Goal: Information Seeking & Learning: Learn about a topic

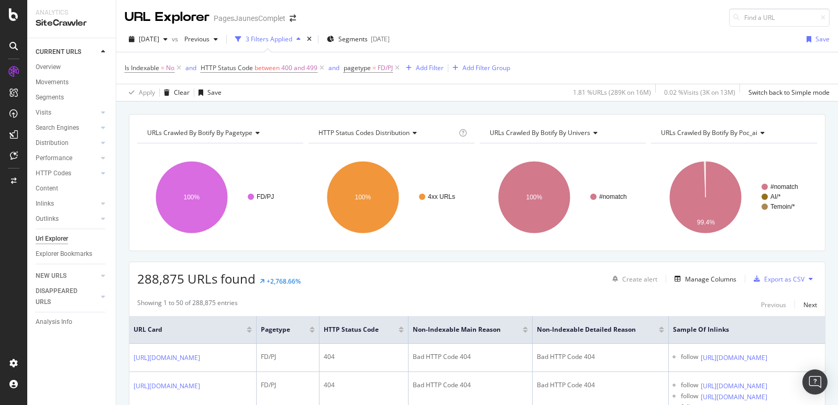
scroll to position [0, 135]
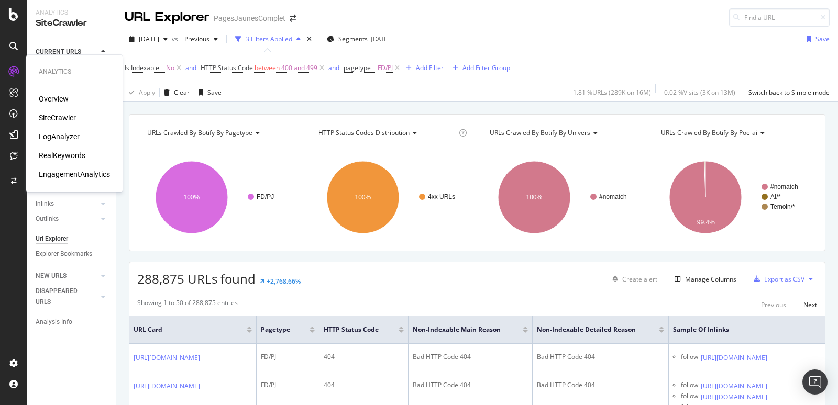
click at [43, 111] on div "Overview SiteCrawler LogAnalyzer RealKeywords EngagementAnalytics" at bounding box center [74, 137] width 71 height 86
click at [43, 119] on div "SiteCrawler" at bounding box center [57, 118] width 37 height 10
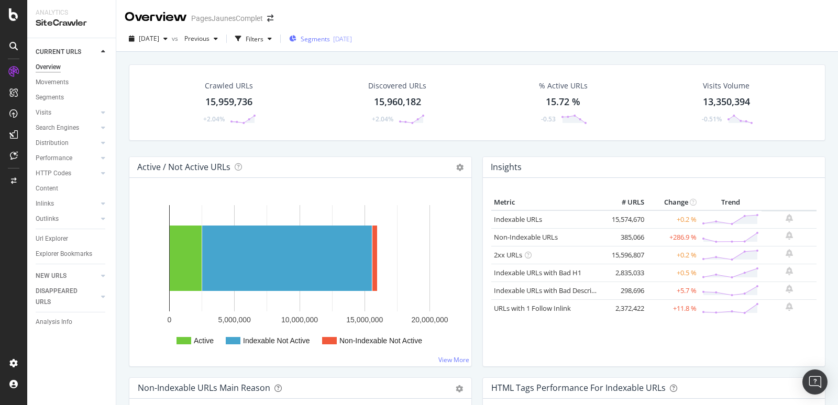
click at [352, 40] on div "Segments [DATE]" at bounding box center [320, 39] width 63 height 9
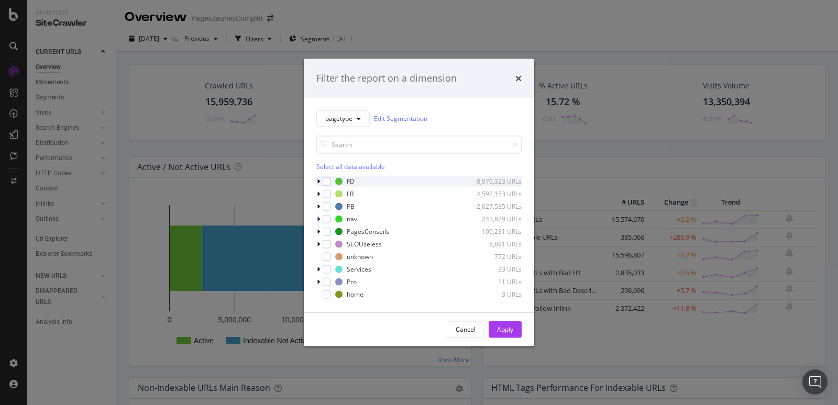
click at [319, 182] on icon "modal" at bounding box center [318, 181] width 3 height 6
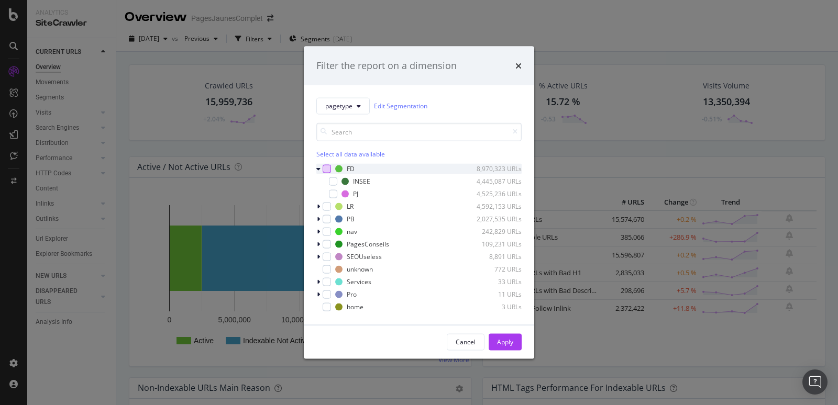
click at [327, 170] on div "modal" at bounding box center [326, 168] width 8 height 8
click at [501, 341] on div "Apply" at bounding box center [505, 342] width 16 height 9
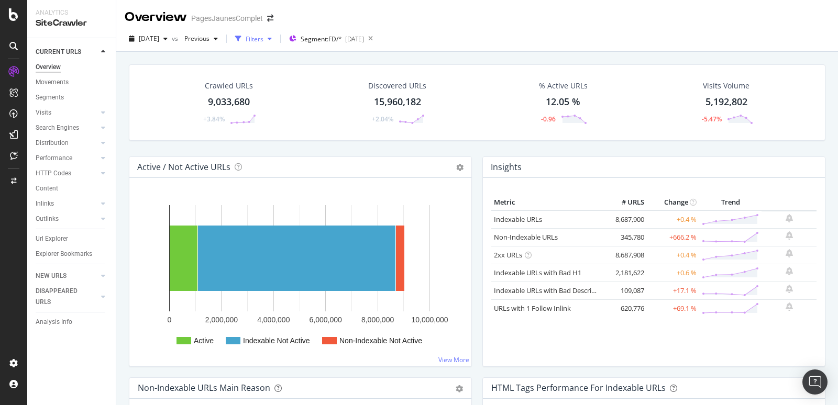
click at [263, 42] on div "Filters" at bounding box center [254, 39] width 18 height 9
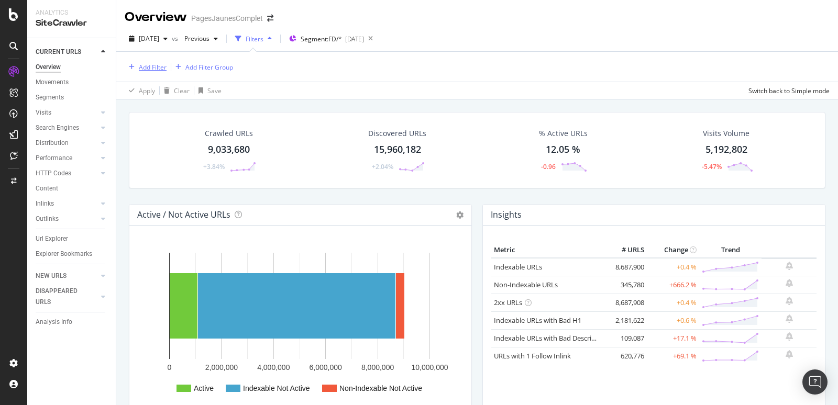
click at [149, 66] on div "Add Filter" at bounding box center [153, 67] width 28 height 9
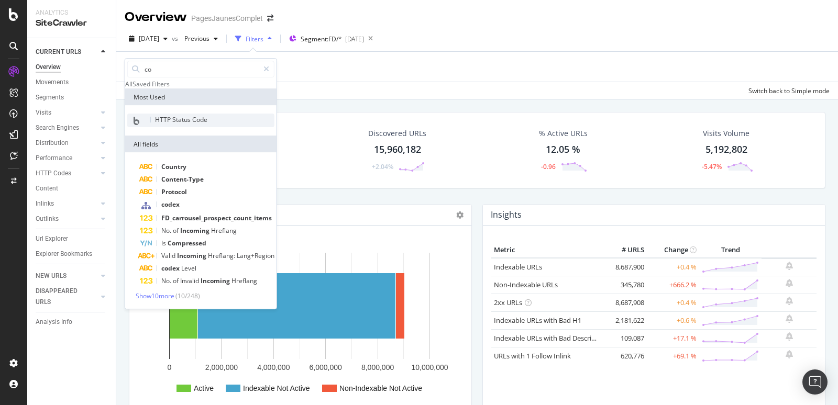
type input "co"
click at [177, 124] on span "HTTP Status Code" at bounding box center [181, 119] width 52 height 9
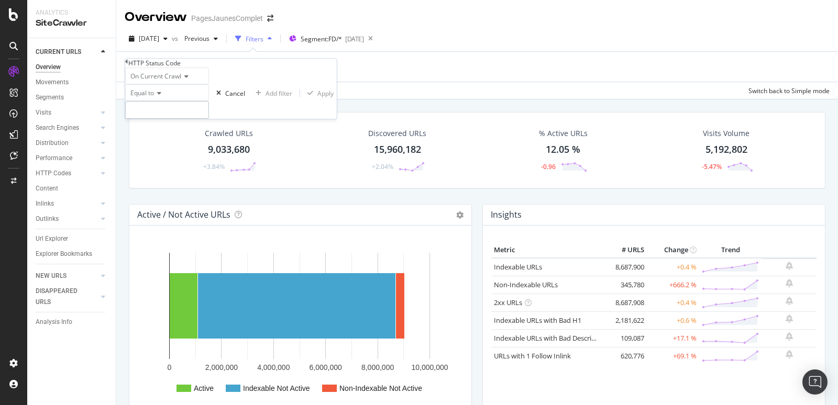
click at [161, 119] on input "number" at bounding box center [167, 110] width 84 height 18
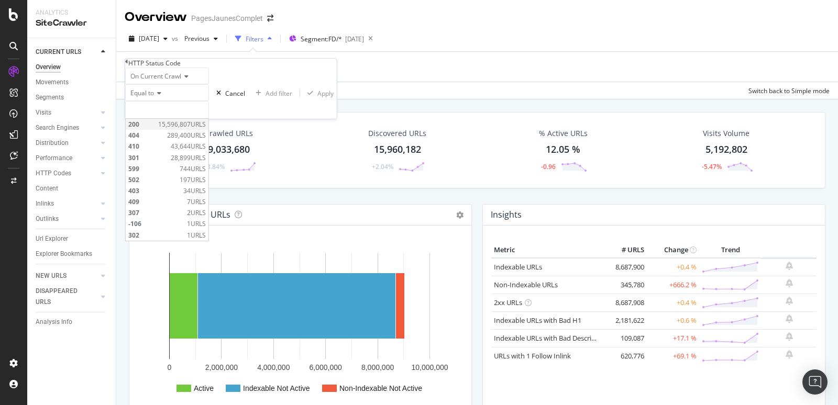
click at [147, 129] on span "200" at bounding box center [141, 124] width 27 height 9
type input "200"
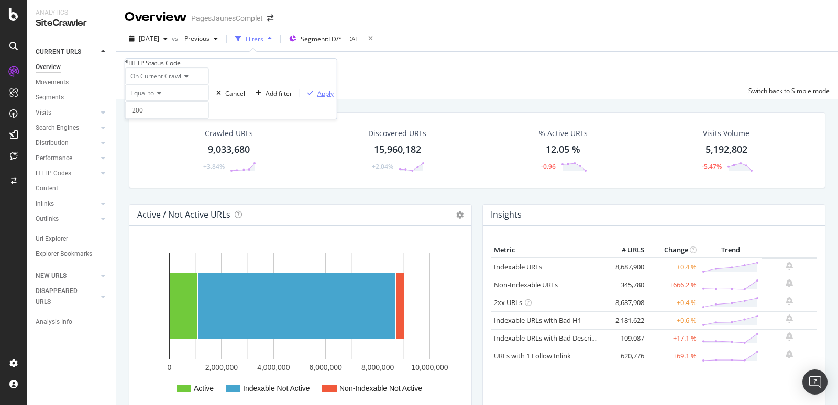
click at [317, 98] on div "Apply" at bounding box center [325, 93] width 16 height 9
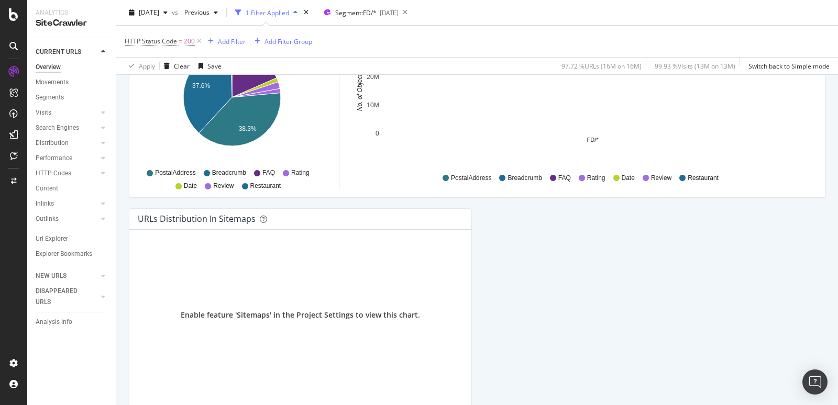
scroll to position [1158, 0]
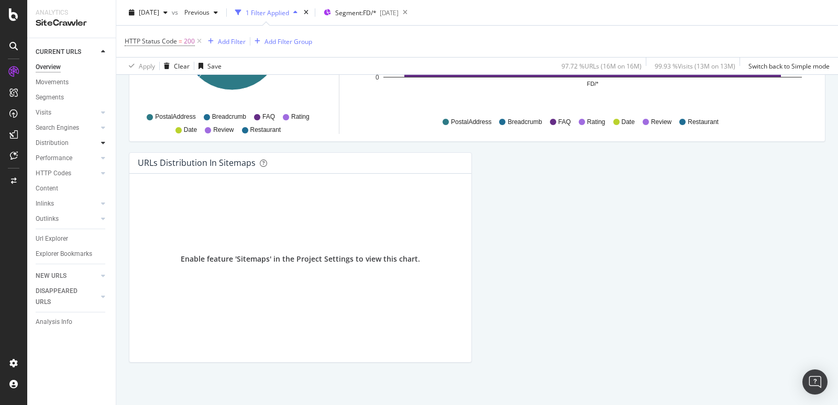
click at [99, 144] on div at bounding box center [103, 143] width 10 height 10
click at [68, 155] on div "Top Charts" at bounding box center [55, 158] width 31 height 11
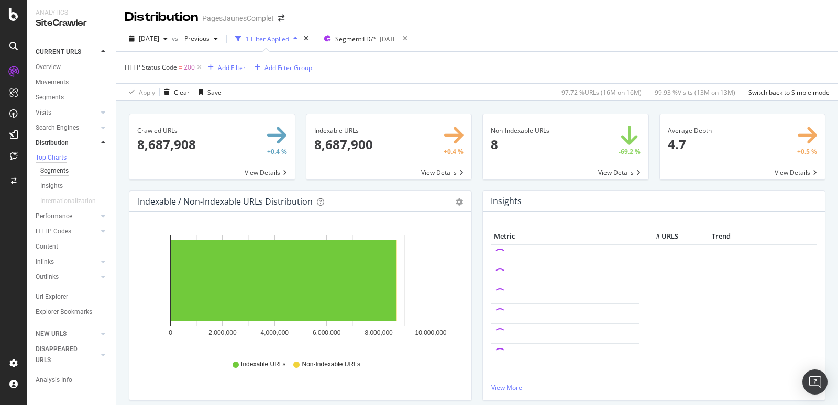
click at [61, 173] on div "Segments" at bounding box center [54, 170] width 28 height 11
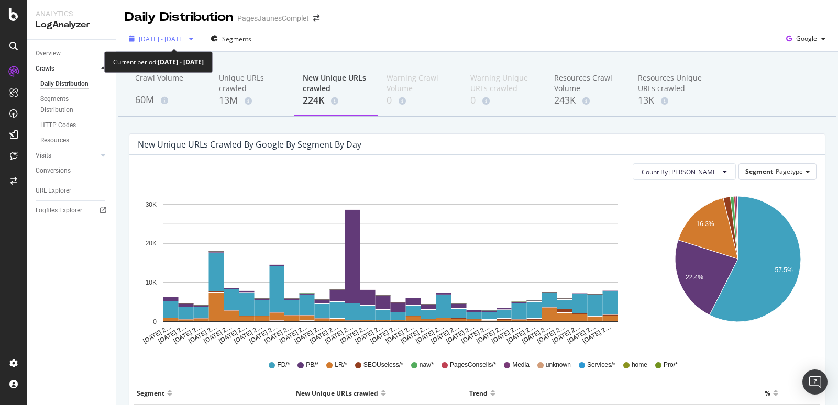
click at [185, 37] on span "[DATE] - [DATE]" at bounding box center [162, 39] width 46 height 9
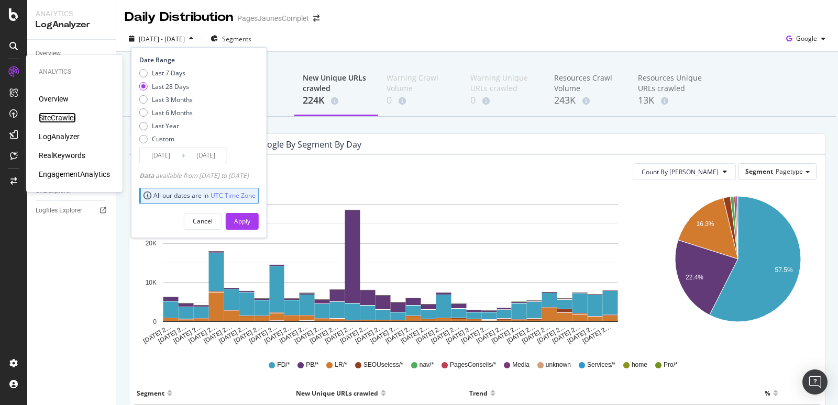
click at [53, 121] on div "SiteCrawler" at bounding box center [57, 118] width 37 height 10
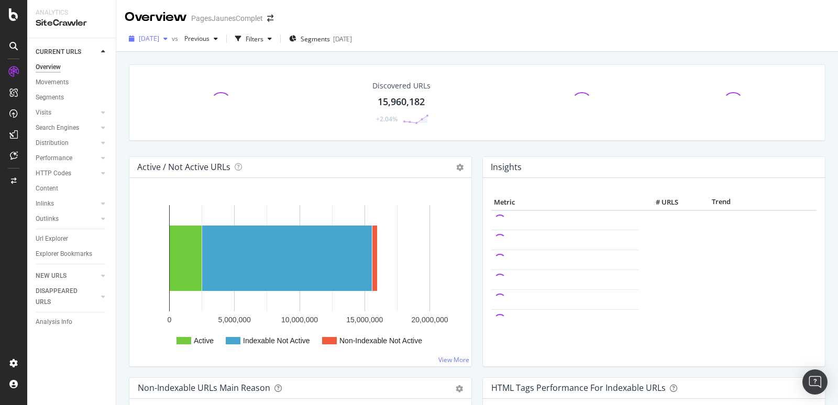
click at [159, 40] on span "[DATE]" at bounding box center [149, 38] width 20 height 9
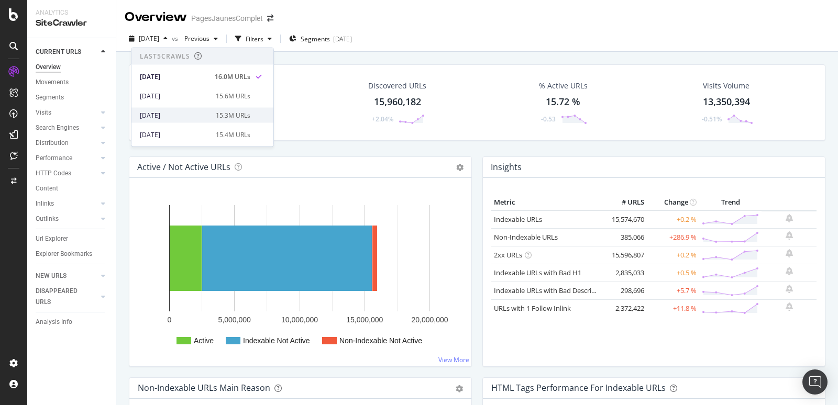
click at [163, 110] on div "[DATE]" at bounding box center [175, 114] width 70 height 9
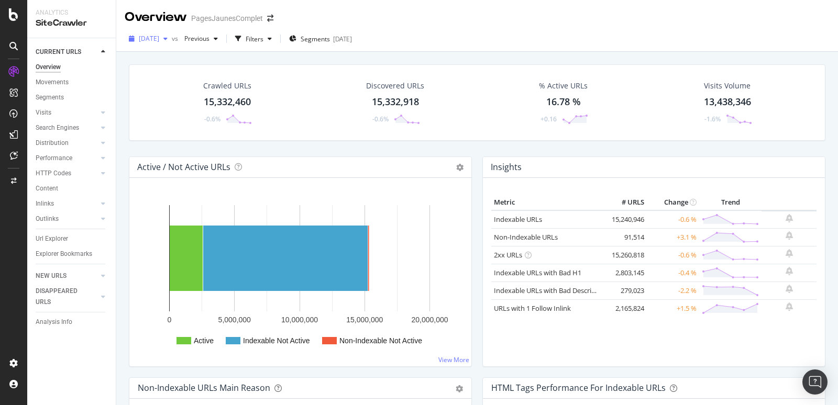
click at [159, 38] on span "[DATE]" at bounding box center [149, 38] width 20 height 9
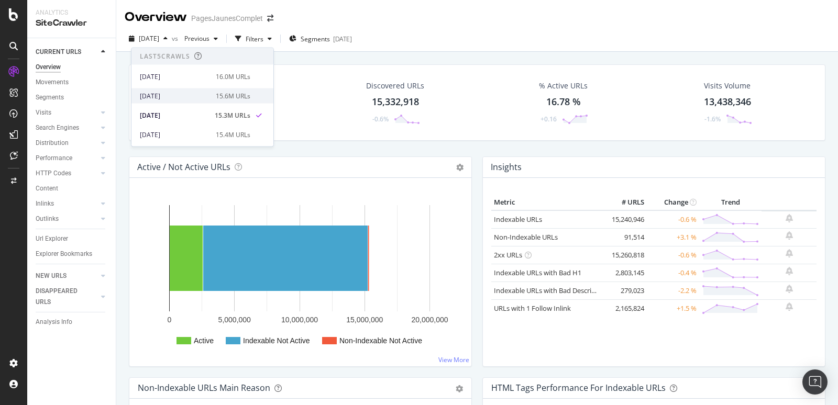
click at [148, 95] on div "[DATE]" at bounding box center [175, 95] width 70 height 9
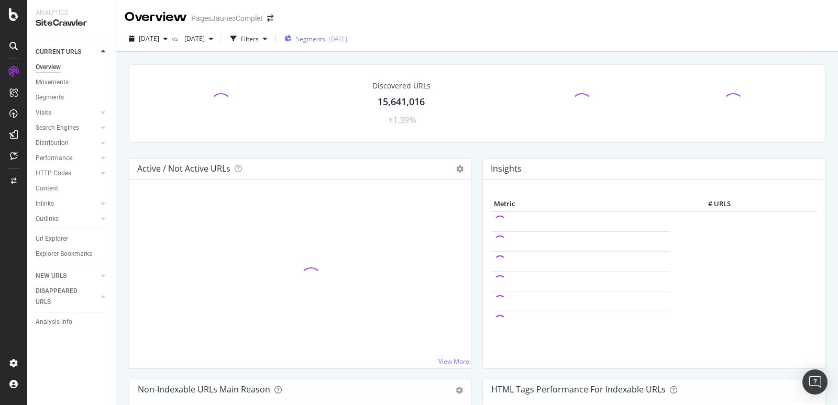
click at [325, 41] on span "Segments" at bounding box center [310, 39] width 29 height 9
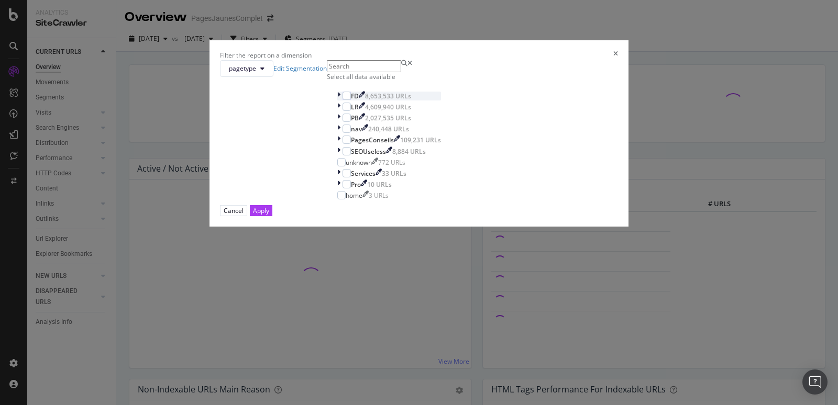
click at [337, 101] on icon "modal" at bounding box center [338, 96] width 3 height 9
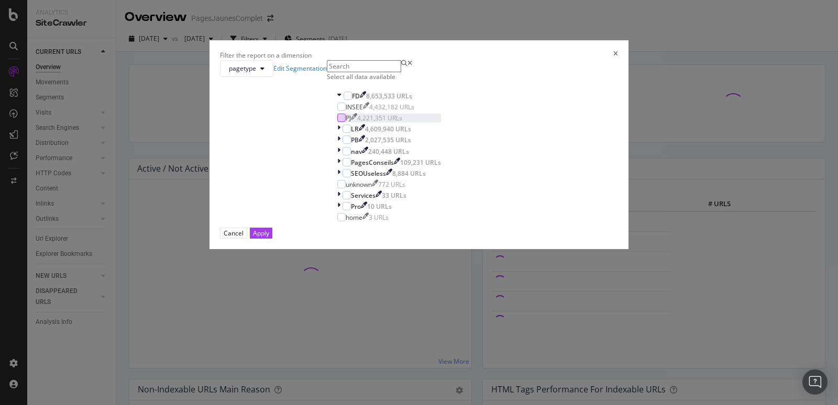
click at [337, 122] on div "modal" at bounding box center [341, 118] width 8 height 8
click at [269, 238] on div "Apply" at bounding box center [261, 233] width 16 height 9
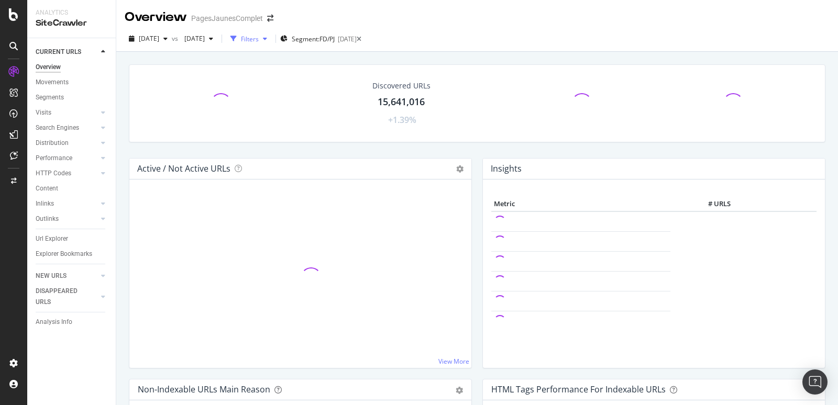
click at [259, 38] on div "Filters" at bounding box center [250, 39] width 18 height 9
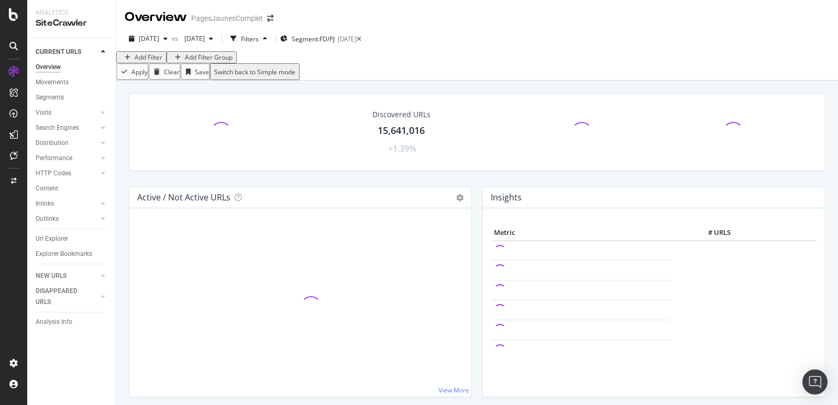
click at [157, 62] on div "Add Filter" at bounding box center [149, 57] width 28 height 9
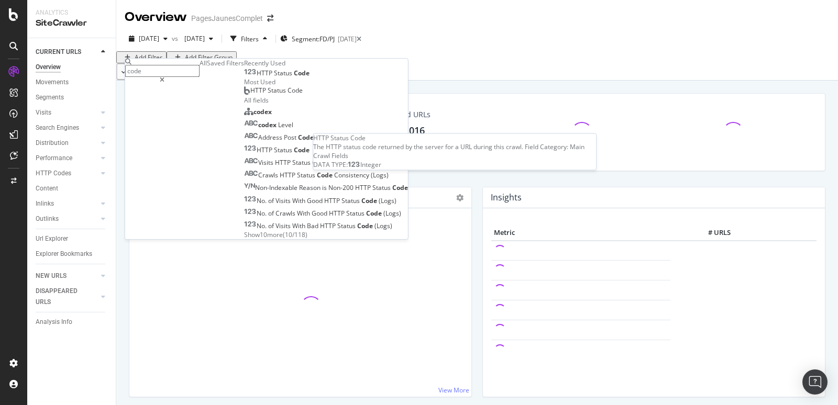
type input "code"
click at [274, 77] on span "Status" at bounding box center [284, 73] width 20 height 9
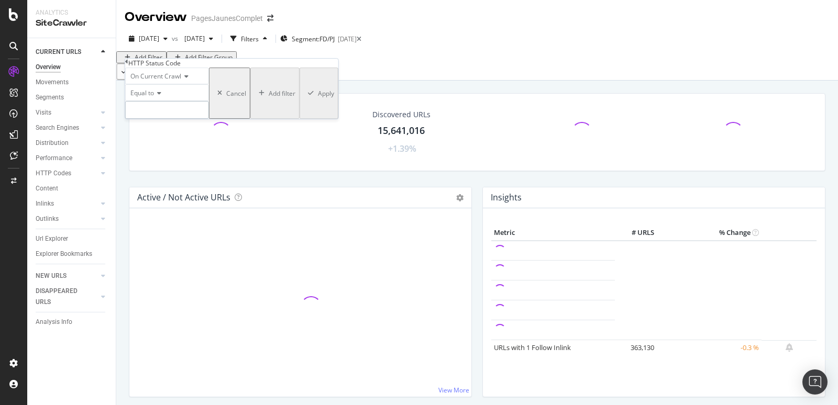
click at [164, 119] on input "number" at bounding box center [167, 110] width 84 height 18
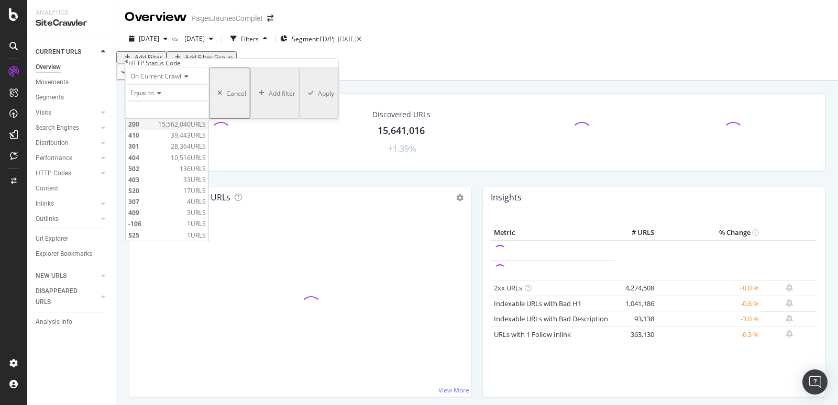
click at [155, 129] on span "200" at bounding box center [141, 124] width 27 height 9
type input "200"
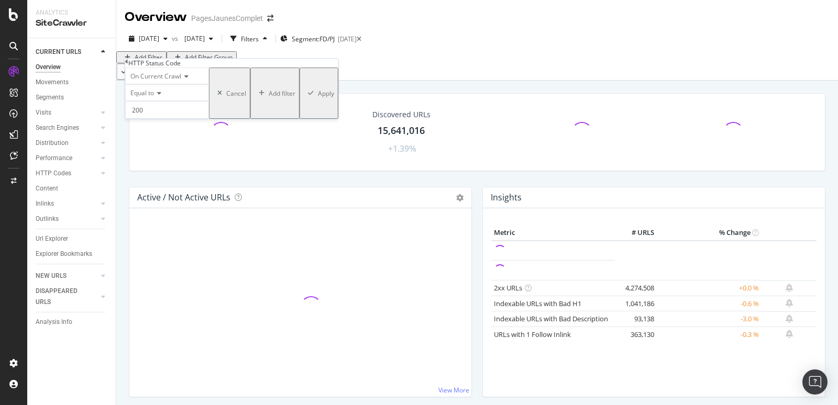
click at [318, 98] on div "Apply" at bounding box center [326, 93] width 16 height 9
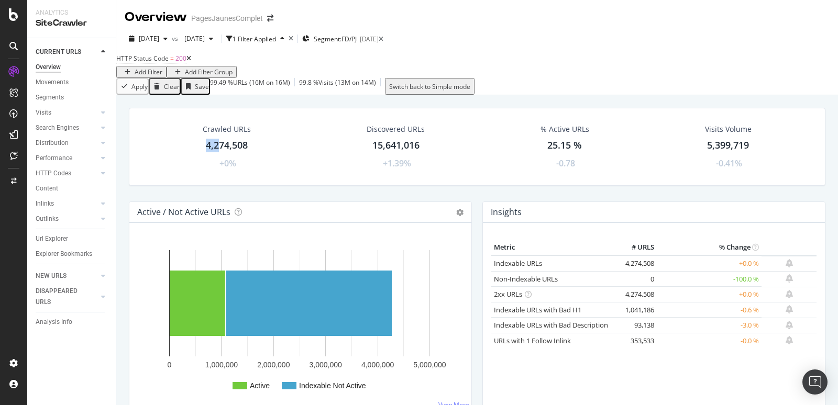
drag, startPoint x: 205, startPoint y: 150, endPoint x: 251, endPoint y: 150, distance: 46.6
click at [230, 150] on div "4,274,508" at bounding box center [227, 146] width 42 height 14
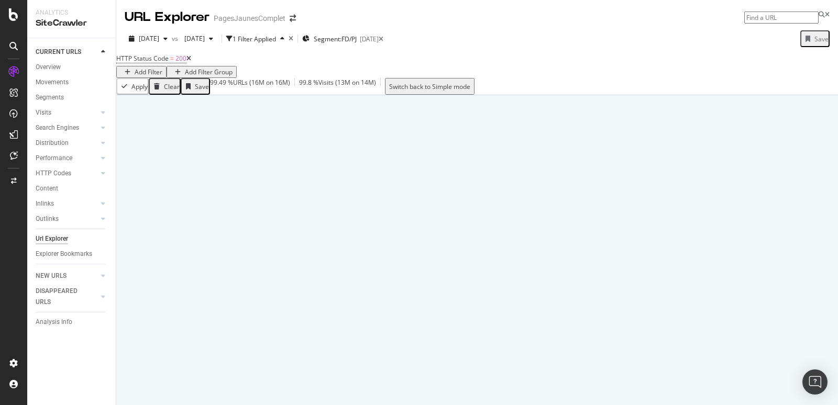
click at [255, 150] on div at bounding box center [476, 250] width 721 height 310
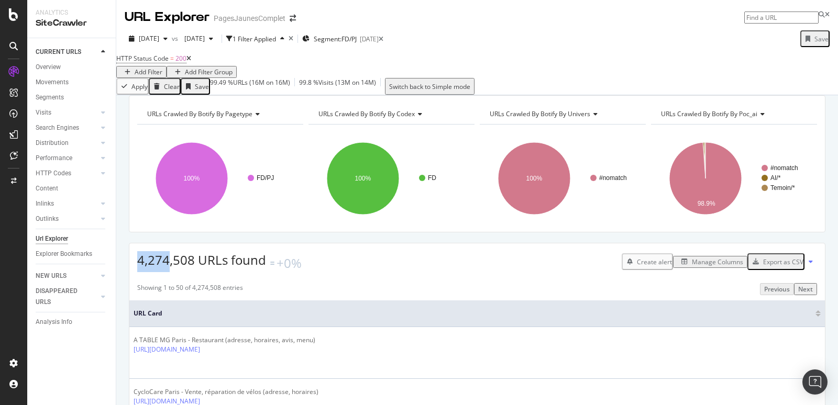
drag, startPoint x: 138, startPoint y: 277, endPoint x: 169, endPoint y: 275, distance: 30.4
click at [169, 269] on span "4,274,508 URLs found" at bounding box center [201, 259] width 129 height 17
click at [159, 269] on span "4,274,508 URLs found" at bounding box center [201, 259] width 129 height 17
drag, startPoint x: 138, startPoint y: 276, endPoint x: 195, endPoint y: 276, distance: 57.1
click at [195, 269] on span "4,274,508 URLs found" at bounding box center [201, 259] width 129 height 17
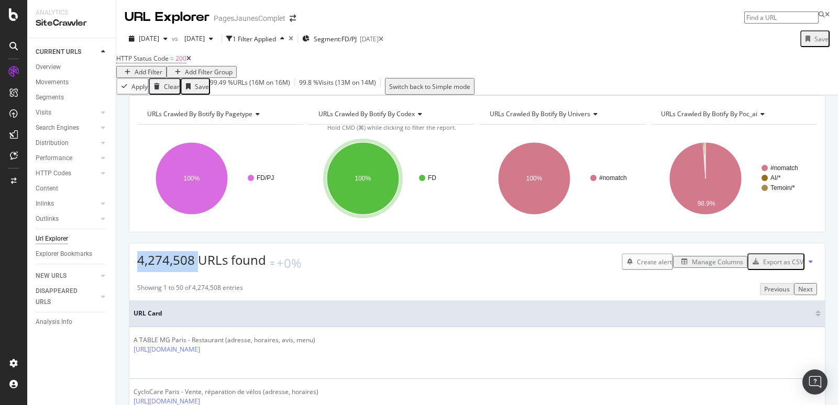
copy span "4,274,508"
click at [162, 69] on div "Add Filter" at bounding box center [149, 72] width 28 height 9
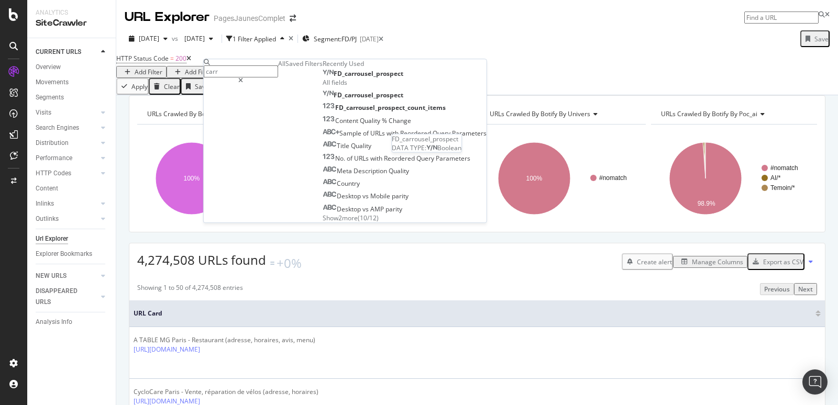
type input "carr"
click at [333, 78] on span "FD_carrousel_prospect" at bounding box center [368, 73] width 70 height 9
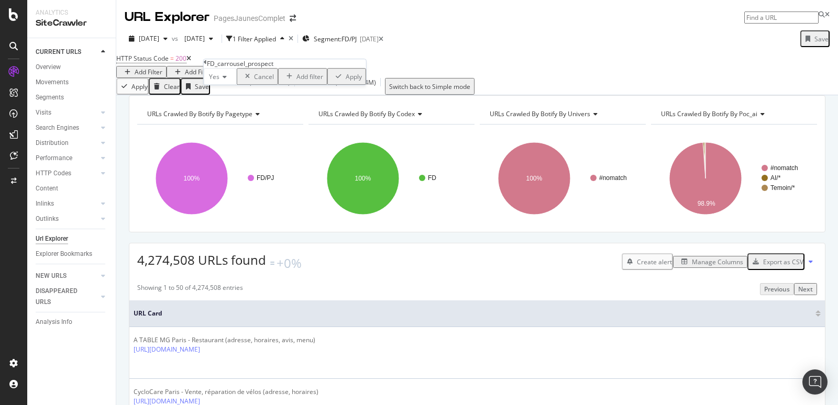
click at [345, 81] on div "Apply" at bounding box center [353, 76] width 16 height 9
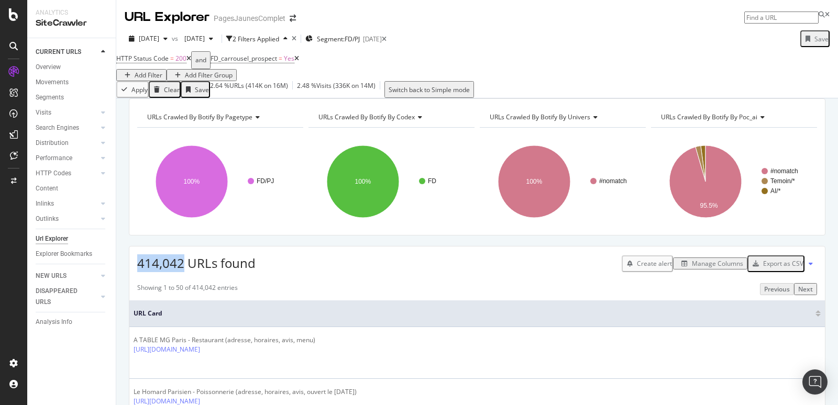
drag, startPoint x: 137, startPoint y: 279, endPoint x: 182, endPoint y: 278, distance: 45.0
click at [182, 272] on span "414,042 URLs found" at bounding box center [196, 262] width 118 height 17
copy span "414,042"
